Goal: Obtain resource: Obtain resource

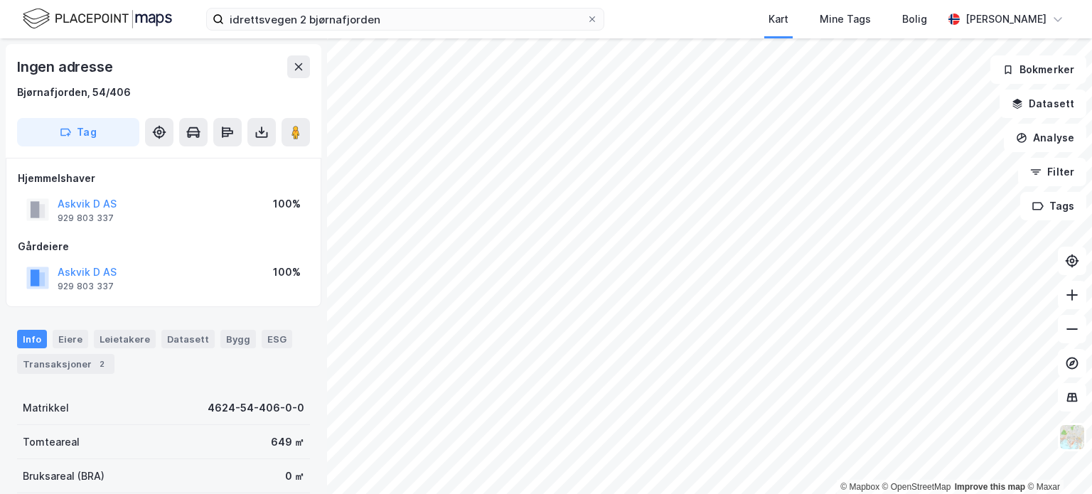
click at [265, 132] on icon at bounding box center [261, 132] width 14 height 14
click at [237, 178] on div "Last ned matrikkelrapport" at bounding box center [208, 183] width 117 height 11
drag, startPoint x: 237, startPoint y: 178, endPoint x: 201, endPoint y: 234, distance: 66.5
click at [201, 234] on div "Hjemmelshaver Askvik D AS 929 803 337 100% Gårdeiere Askvik D AS 929 803 337 10…" at bounding box center [163, 232] width 291 height 125
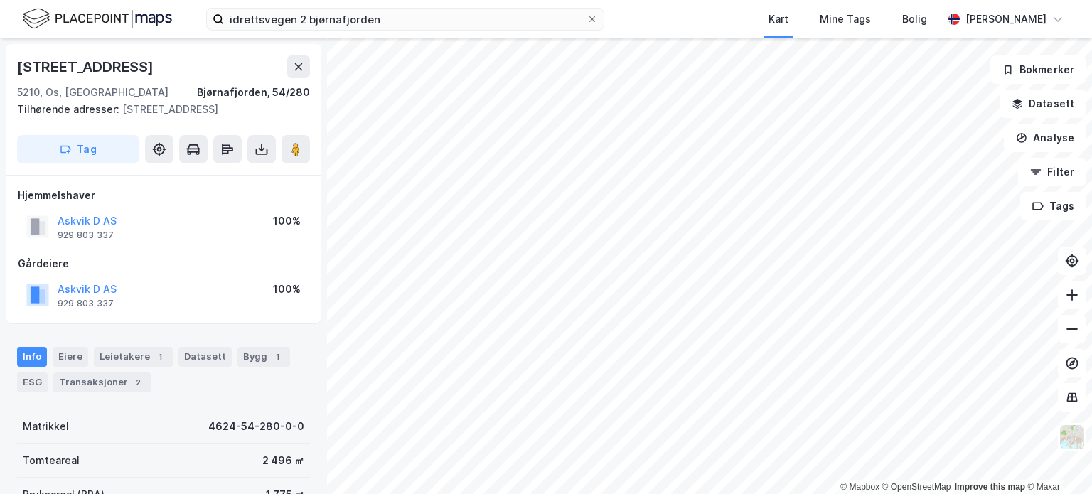
click at [260, 150] on icon at bounding box center [261, 149] width 14 height 14
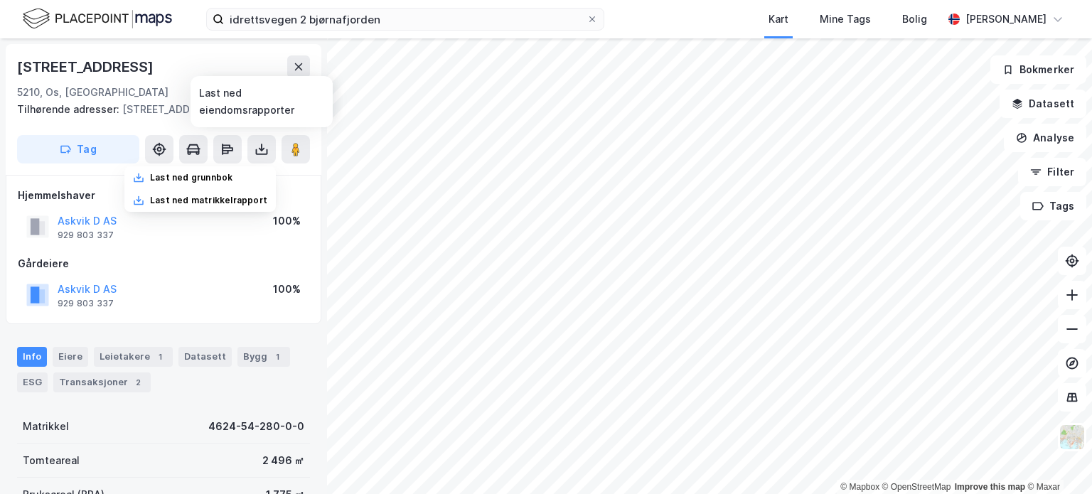
click at [229, 198] on div "Last ned matrikkelrapport" at bounding box center [208, 200] width 117 height 11
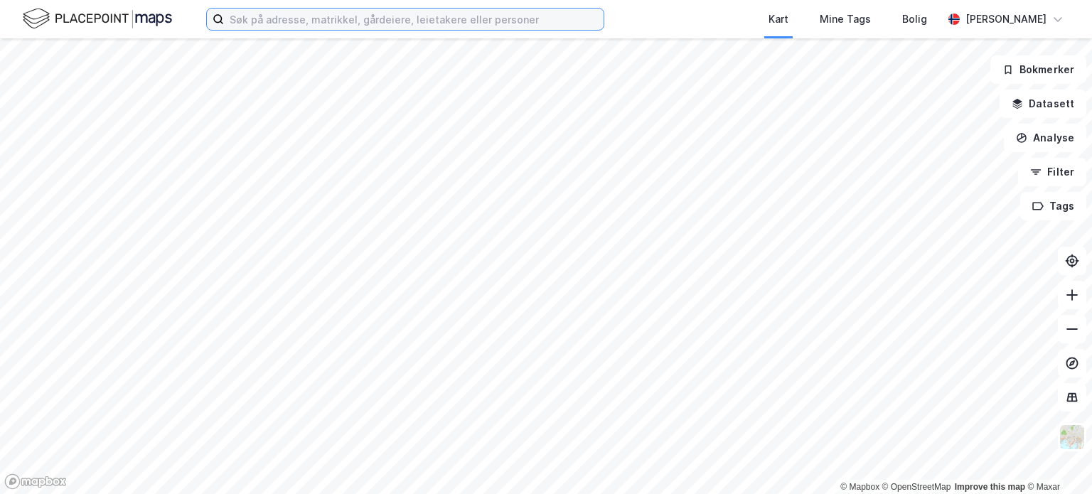
click at [296, 16] on input at bounding box center [414, 19] width 380 height 21
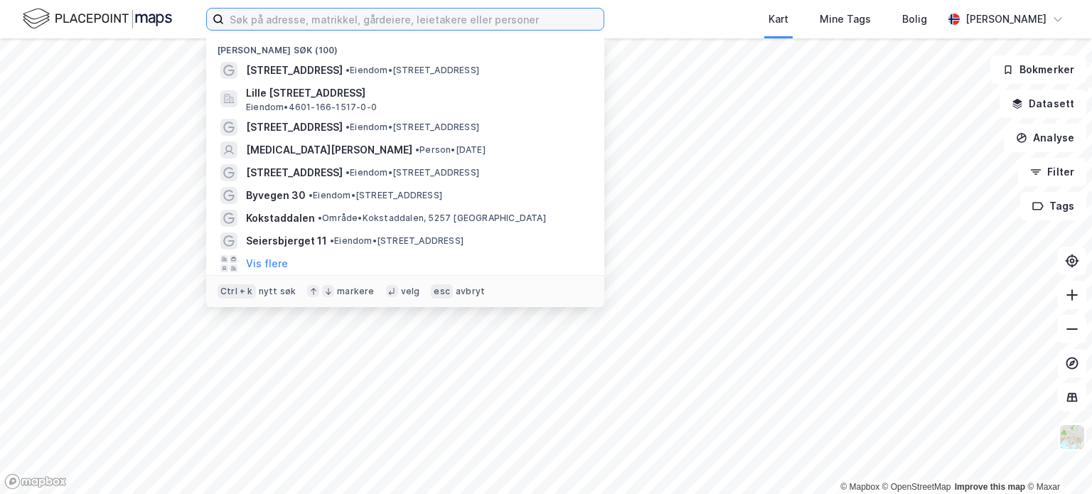
paste input "Skeisflaten 15"
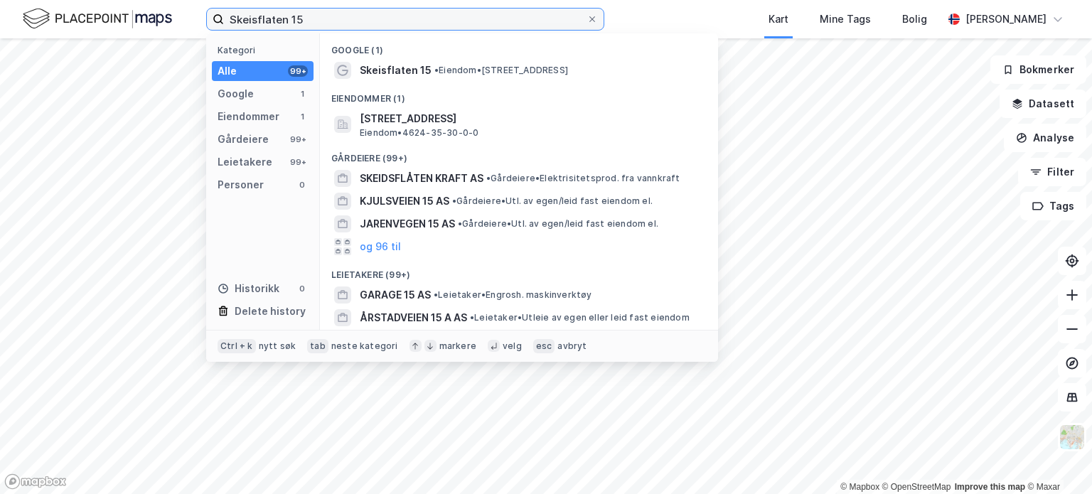
type input "Skeisflaten 15"
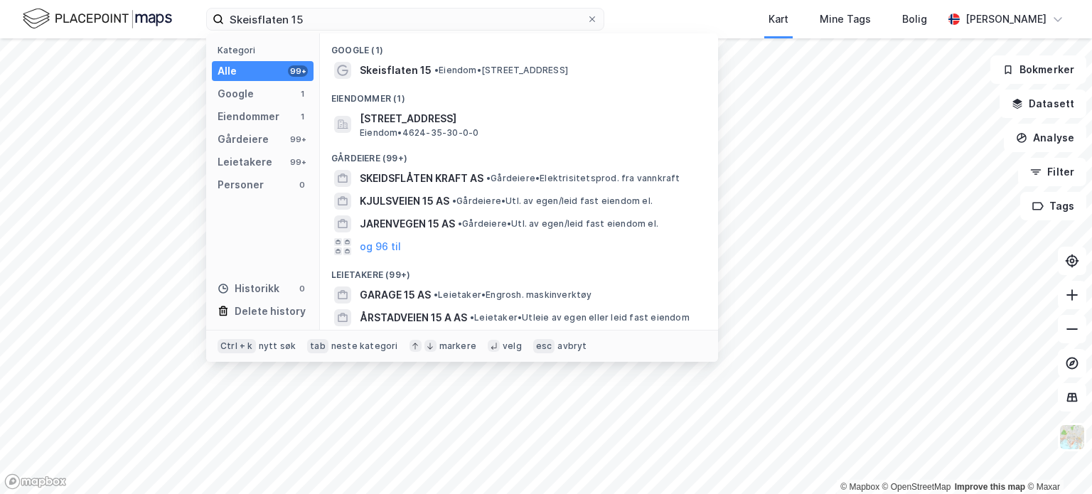
click at [478, 71] on span "• Eiendom • [STREET_ADDRESS]" at bounding box center [501, 70] width 134 height 11
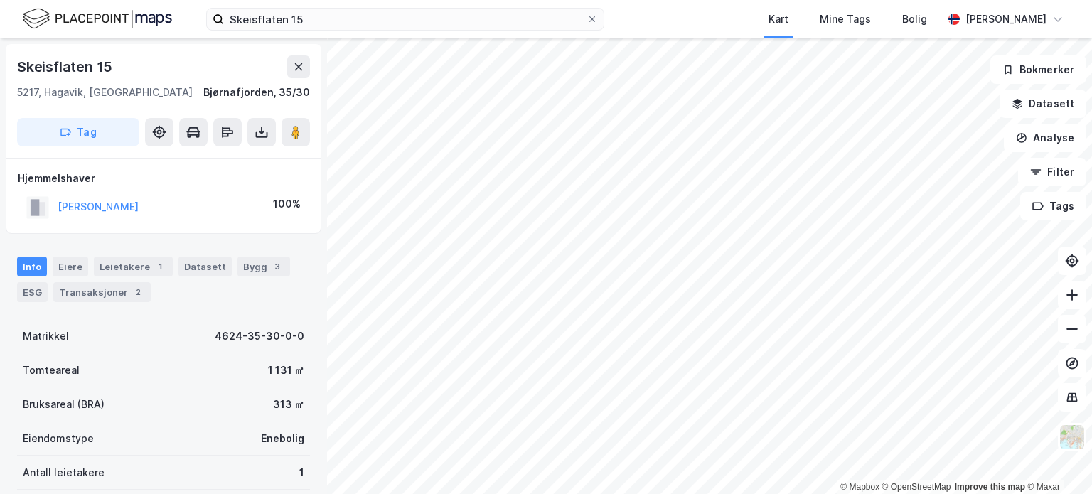
click at [68, 271] on div "Eiere" at bounding box center [71, 267] width 36 height 20
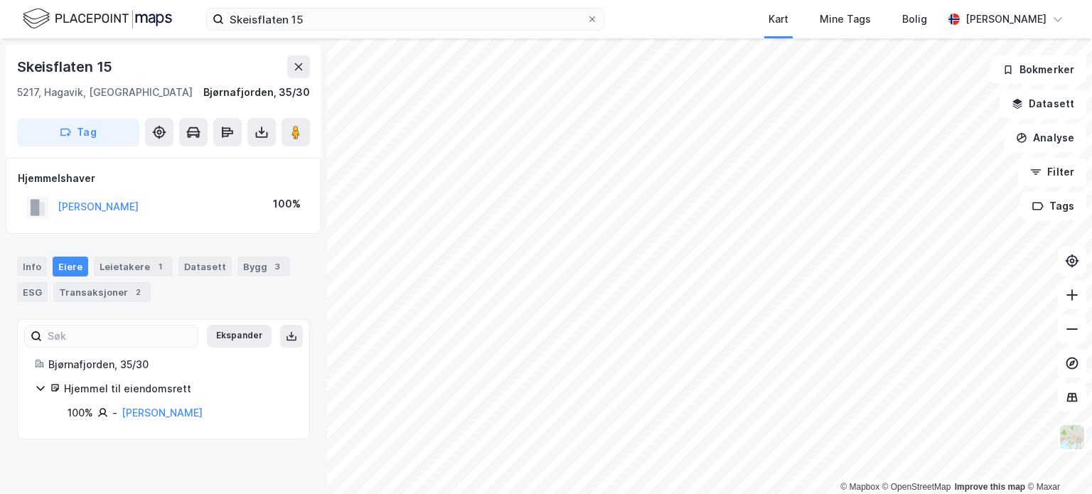
click at [83, 296] on div "Transaksjoner 2" at bounding box center [101, 292] width 97 height 20
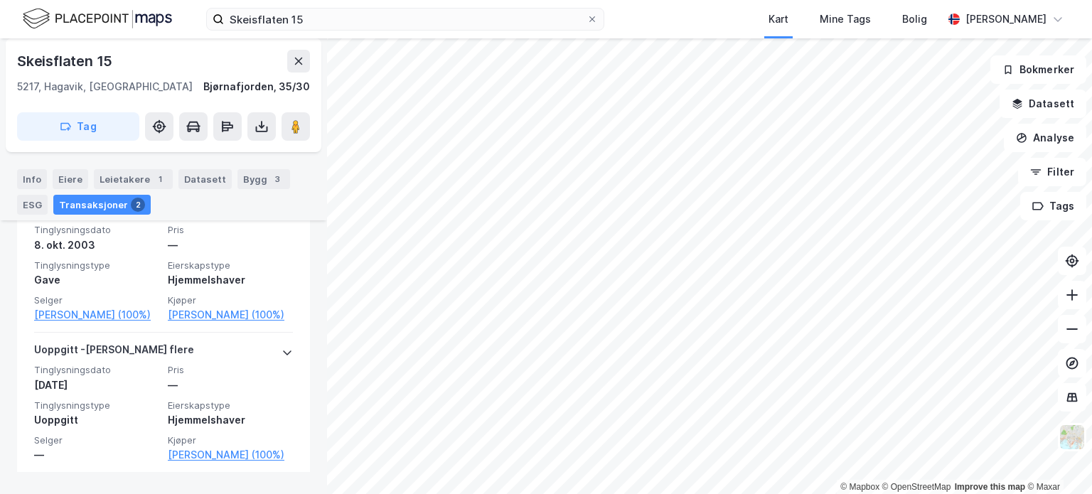
scroll to position [404, 0]
